Goal: Information Seeking & Learning: Check status

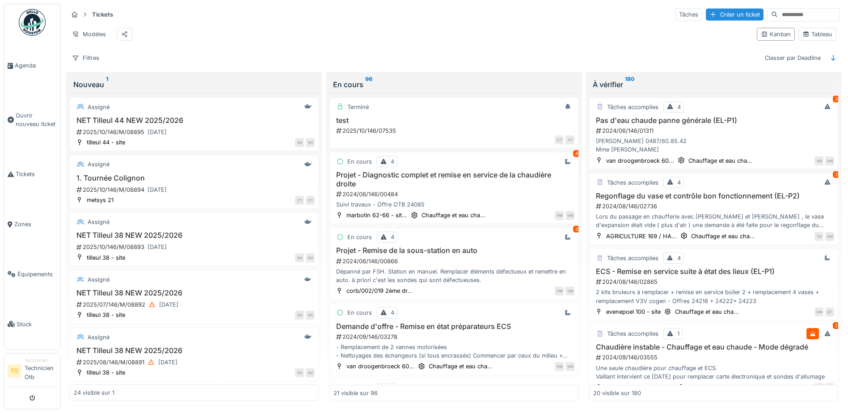
scroll to position [1087, 0]
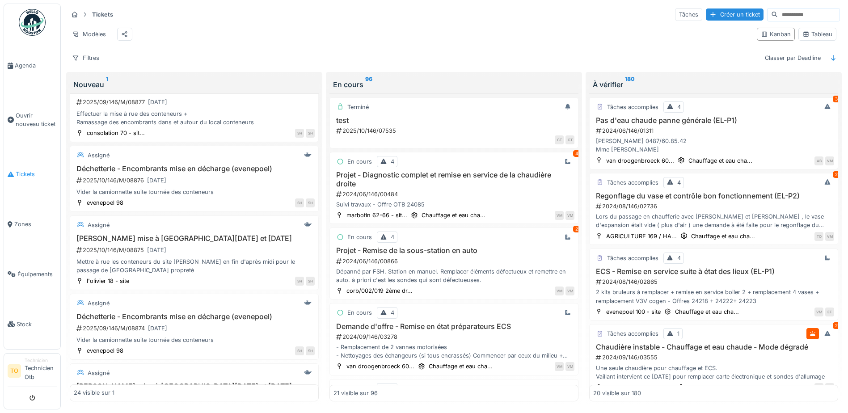
click at [33, 175] on span "Tickets" at bounding box center [36, 174] width 41 height 8
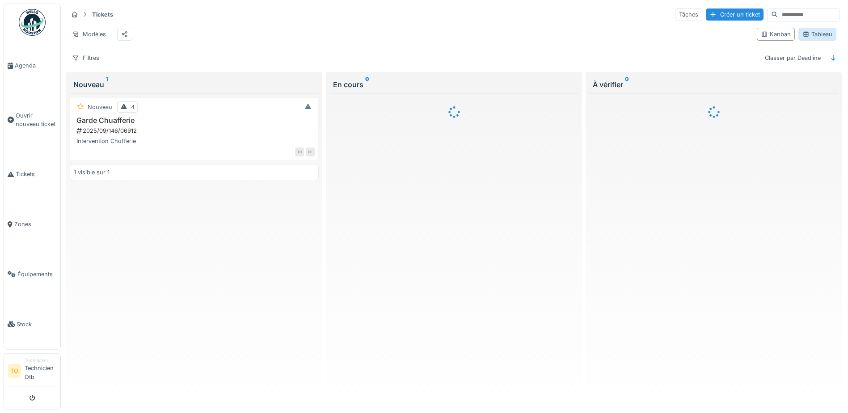
click at [813, 35] on div "Tableau" at bounding box center [818, 34] width 30 height 8
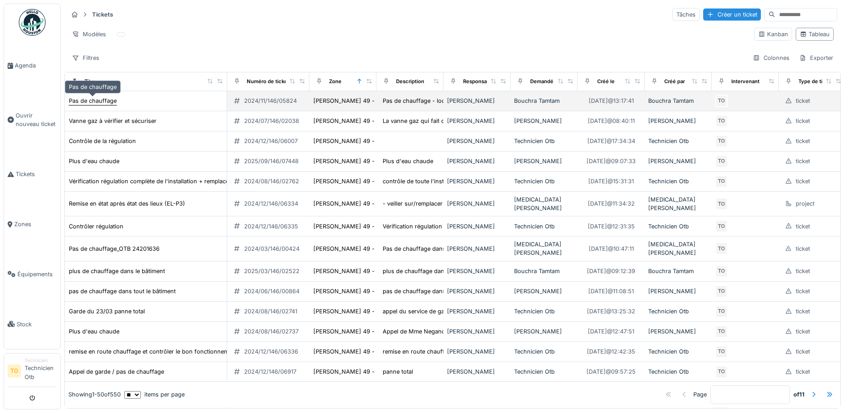
click at [93, 102] on div "Pas de chauffage" at bounding box center [93, 101] width 48 height 8
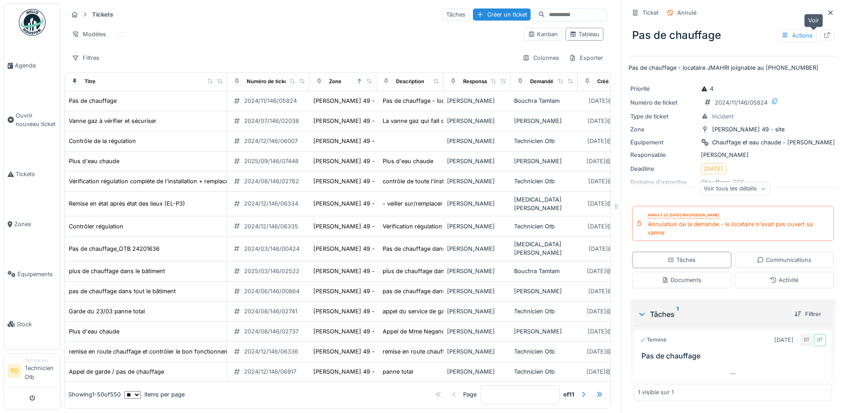
click at [824, 36] on icon at bounding box center [827, 35] width 7 height 6
click at [827, 11] on icon at bounding box center [830, 13] width 7 height 6
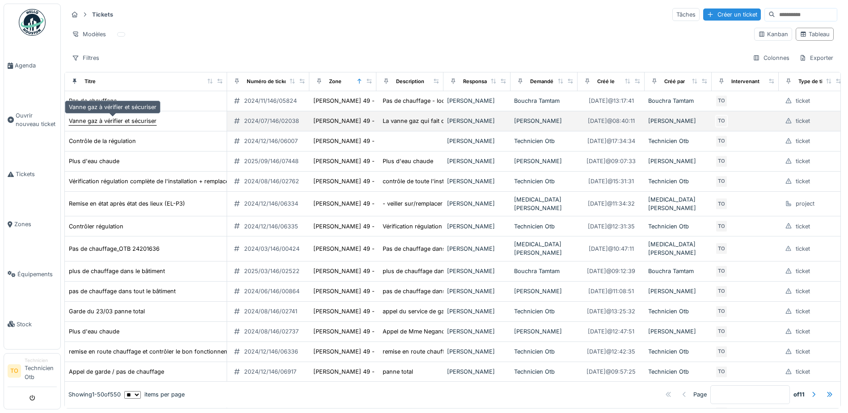
click at [102, 119] on div "Vanne gaz à vérifier et sécuriser" at bounding box center [113, 121] width 88 height 8
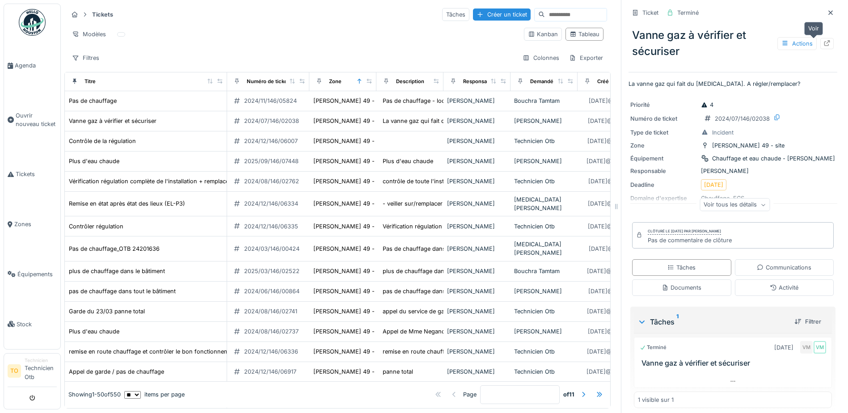
click at [824, 45] on icon at bounding box center [827, 43] width 7 height 6
click at [829, 14] on icon at bounding box center [831, 12] width 4 height 4
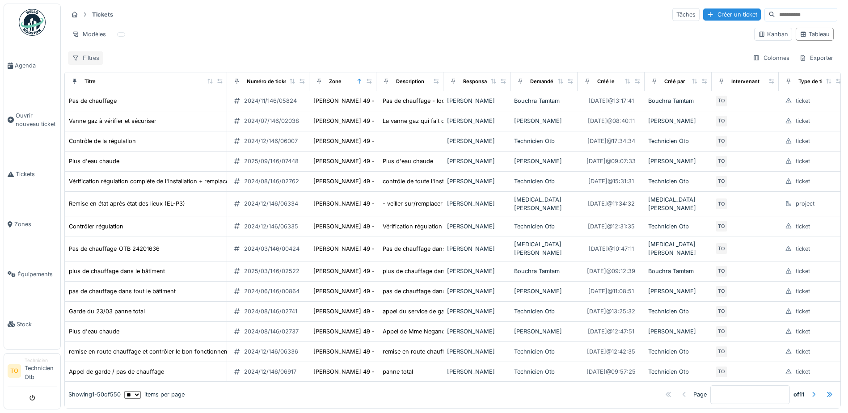
click at [91, 58] on div "Filtres" at bounding box center [85, 57] width 35 height 13
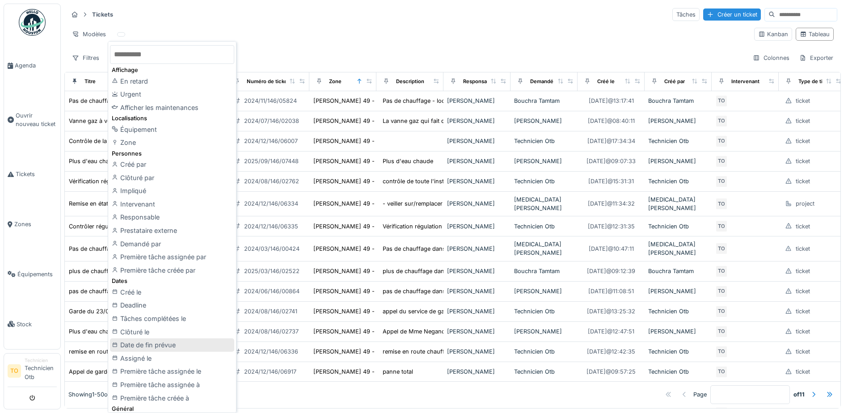
click at [154, 345] on div "Date de fin prévue" at bounding box center [172, 345] width 124 height 13
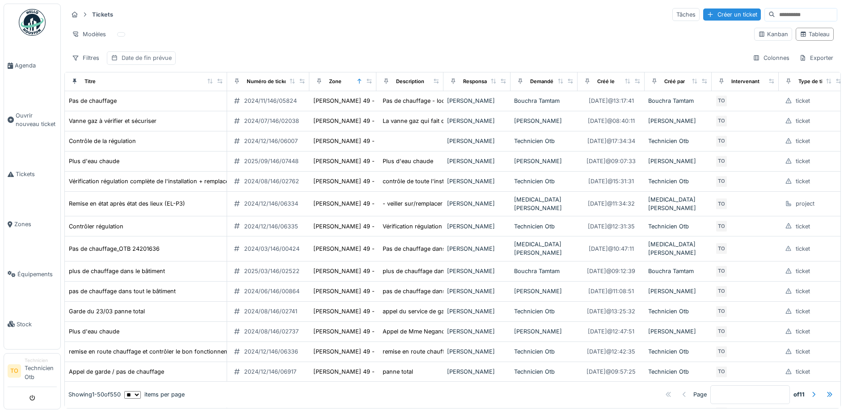
click at [150, 59] on div "Date de fin prévue" at bounding box center [147, 58] width 50 height 8
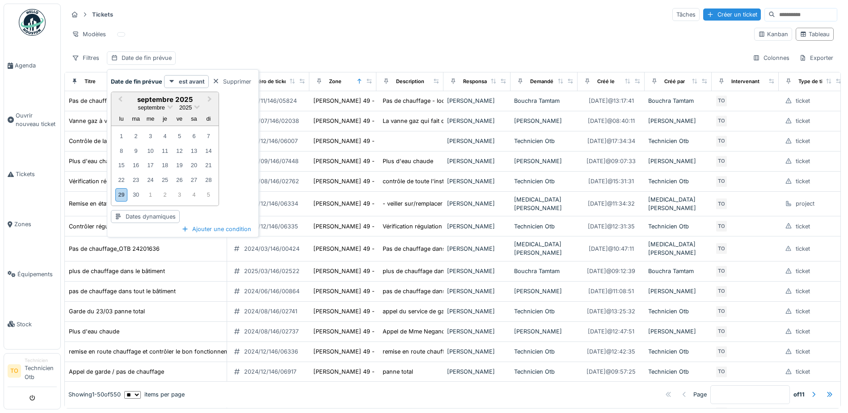
click at [245, 84] on div "Supprimer" at bounding box center [232, 82] width 46 height 12
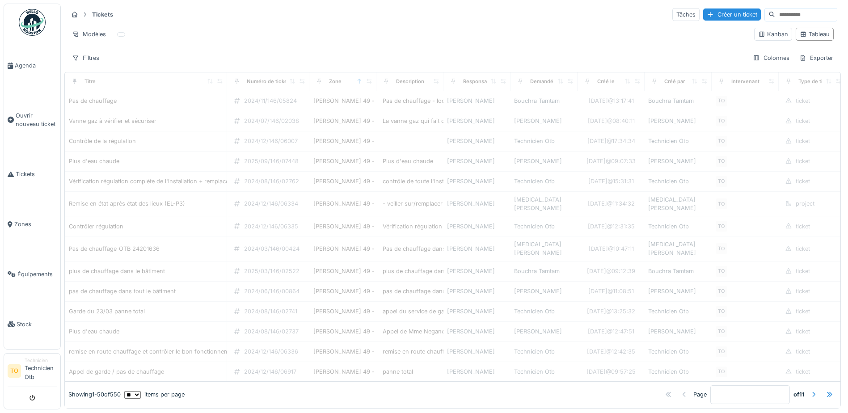
drag, startPoint x: 90, startPoint y: 57, endPoint x: 168, endPoint y: 23, distance: 85.1
click at [169, 23] on hr at bounding box center [453, 23] width 770 height 0
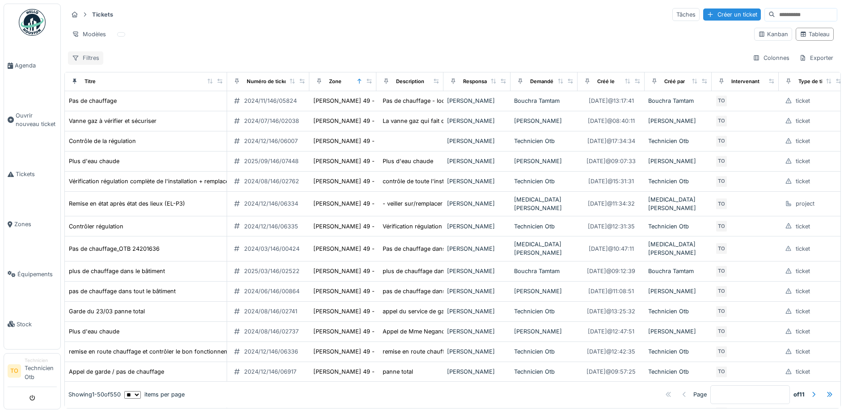
click at [92, 59] on div "Filtres" at bounding box center [85, 57] width 35 height 13
click at [283, 22] on div "Tickets Tâches Créer un ticket Modèles Kanban Tableau Filtres Colonnes Exporter" at bounding box center [452, 36] width 777 height 65
click at [87, 59] on div "Filtres" at bounding box center [85, 57] width 35 height 13
click at [591, 36] on div "Modèles" at bounding box center [407, 34] width 679 height 13
drag, startPoint x: 606, startPoint y: 80, endPoint x: 601, endPoint y: 83, distance: 6.1
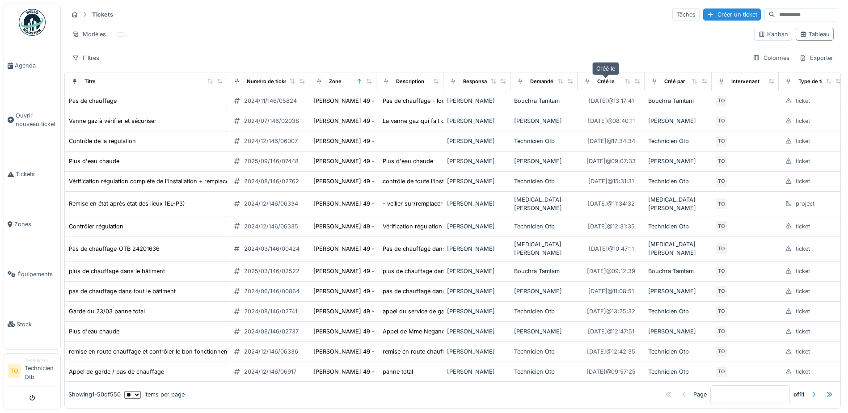
click at [601, 83] on div "Créé le" at bounding box center [605, 82] width 17 height 8
click at [602, 82] on div "Créé le" at bounding box center [605, 82] width 17 height 8
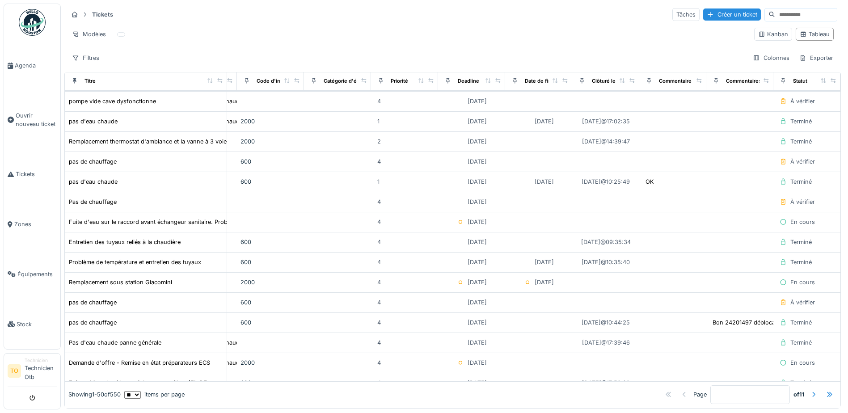
scroll to position [492, 830]
click at [592, 78] on div "Clôturé le" at bounding box center [604, 81] width 24 height 8
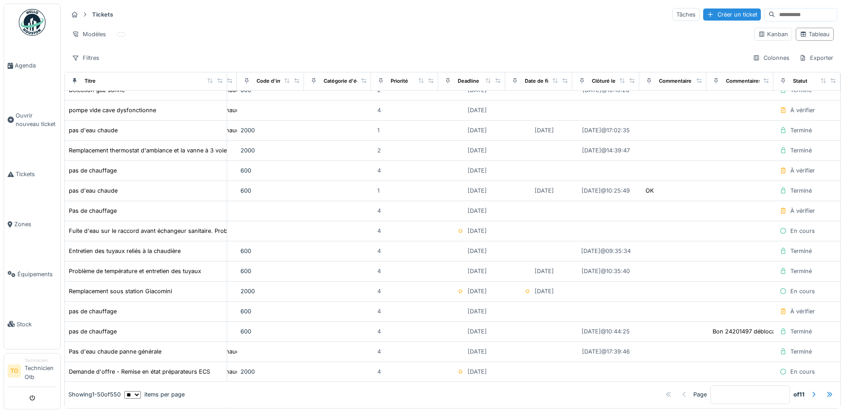
scroll to position [0, 830]
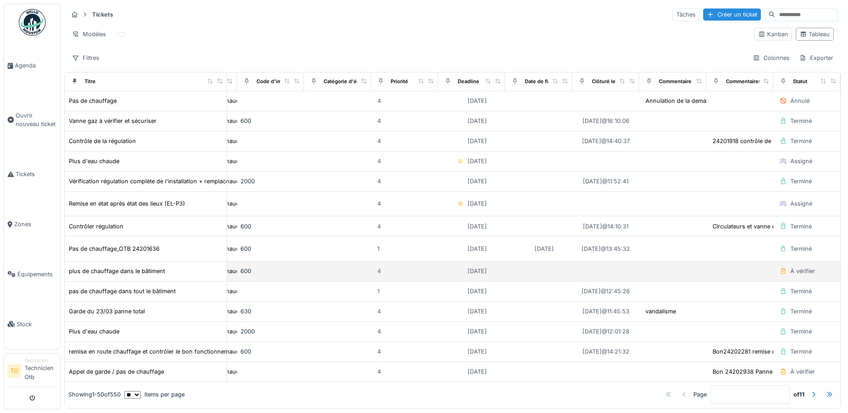
click at [791, 267] on div "À vérifier" at bounding box center [803, 271] width 25 height 8
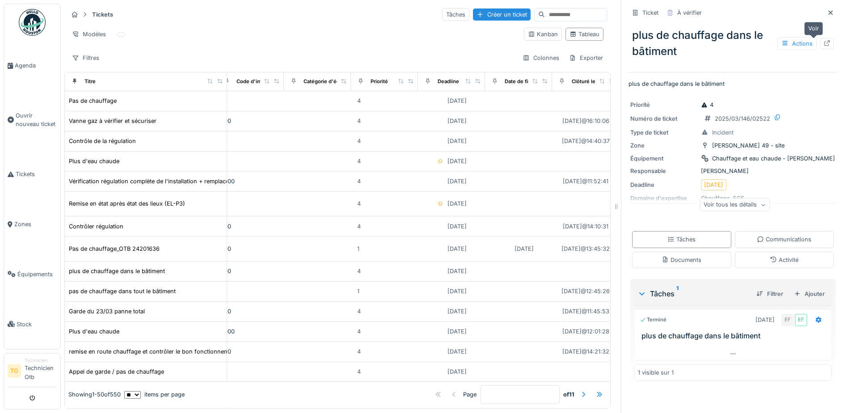
click at [824, 43] on icon at bounding box center [827, 43] width 7 height 6
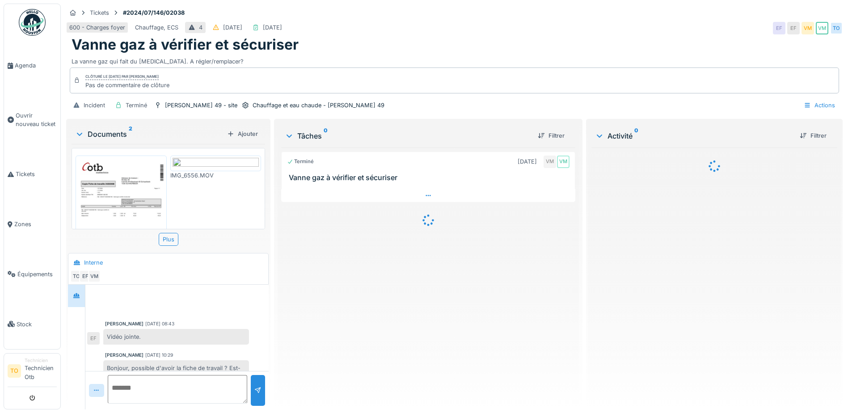
scroll to position [178, 0]
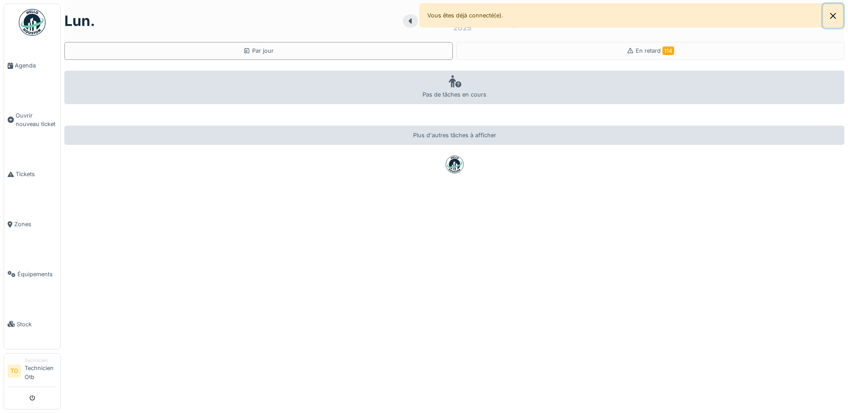
click at [834, 19] on button "Close" at bounding box center [833, 16] width 20 height 24
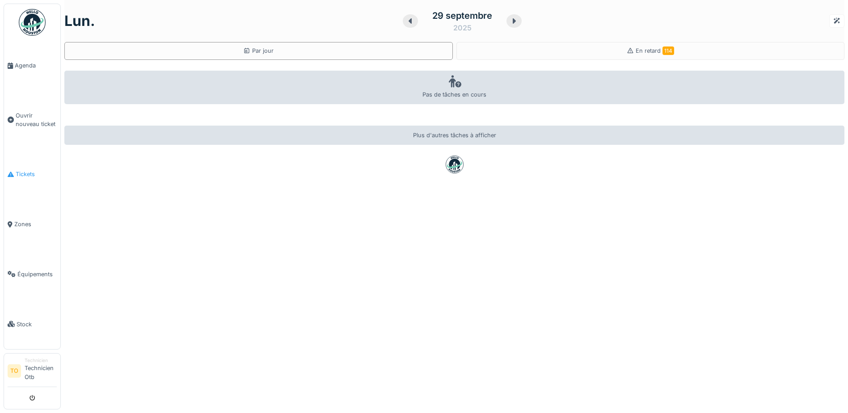
click at [30, 175] on span "Tickets" at bounding box center [36, 174] width 41 height 8
